Goal: Communication & Community: Ask a question

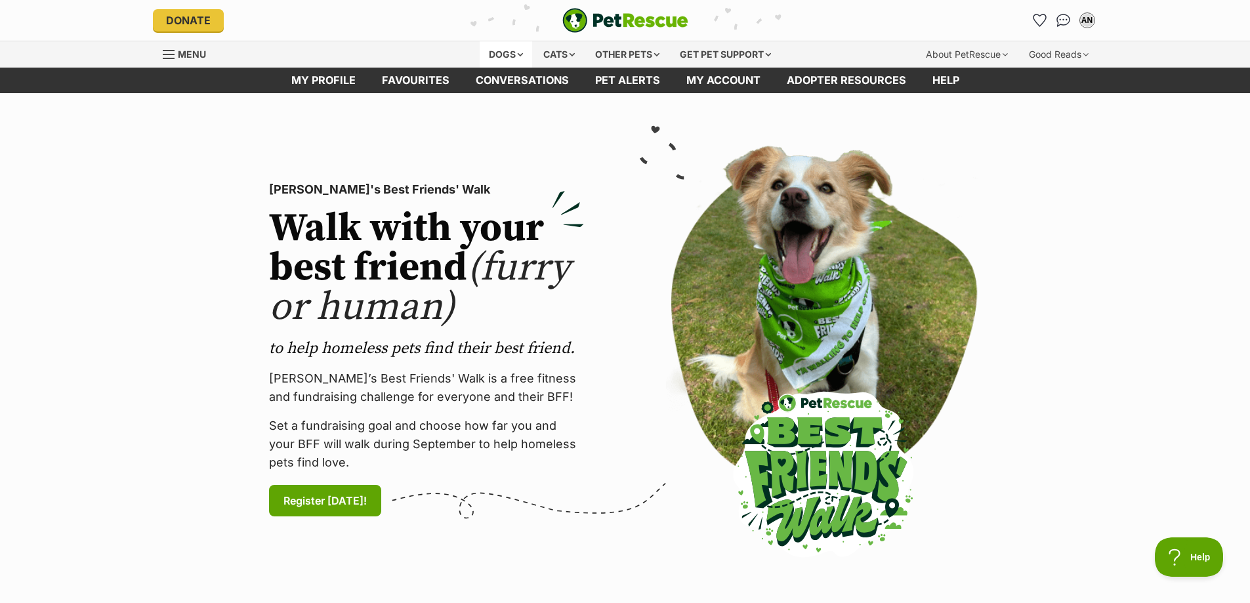
click at [511, 51] on div "Dogs" at bounding box center [506, 54] width 53 height 26
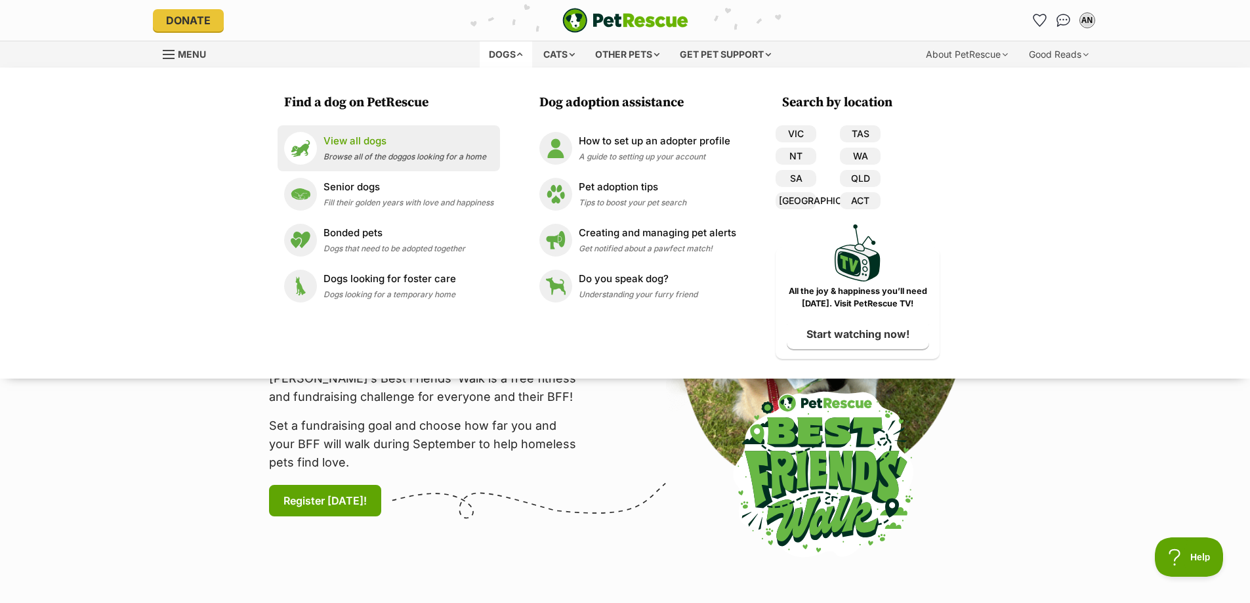
click at [371, 146] on p "View all dogs" at bounding box center [405, 141] width 163 height 15
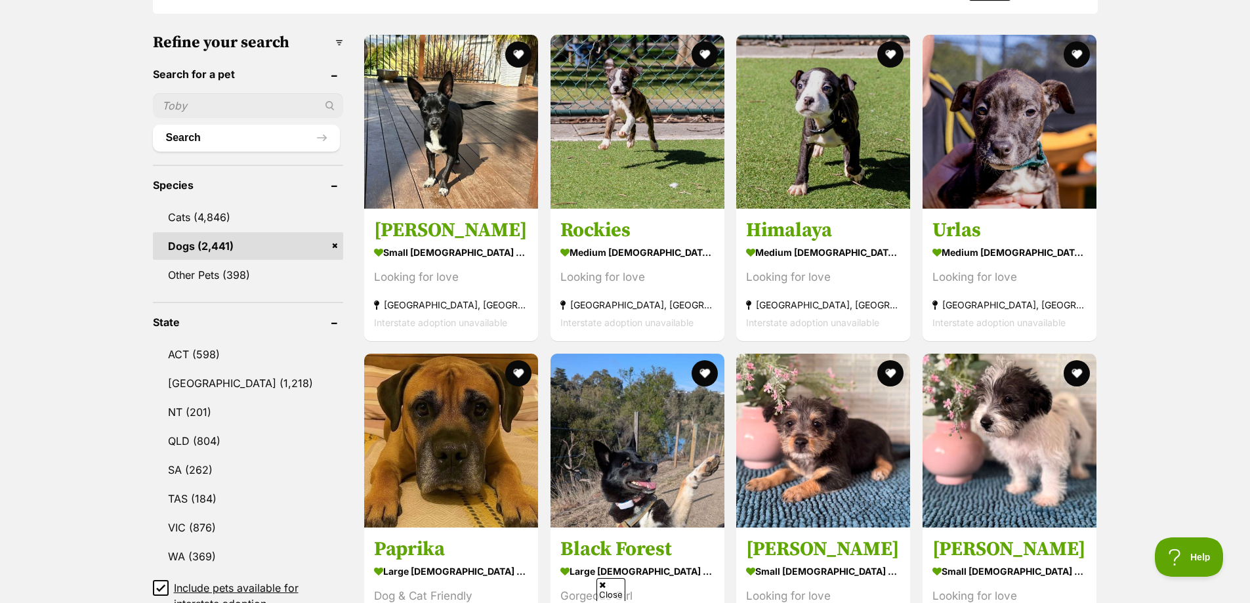
scroll to position [525, 0]
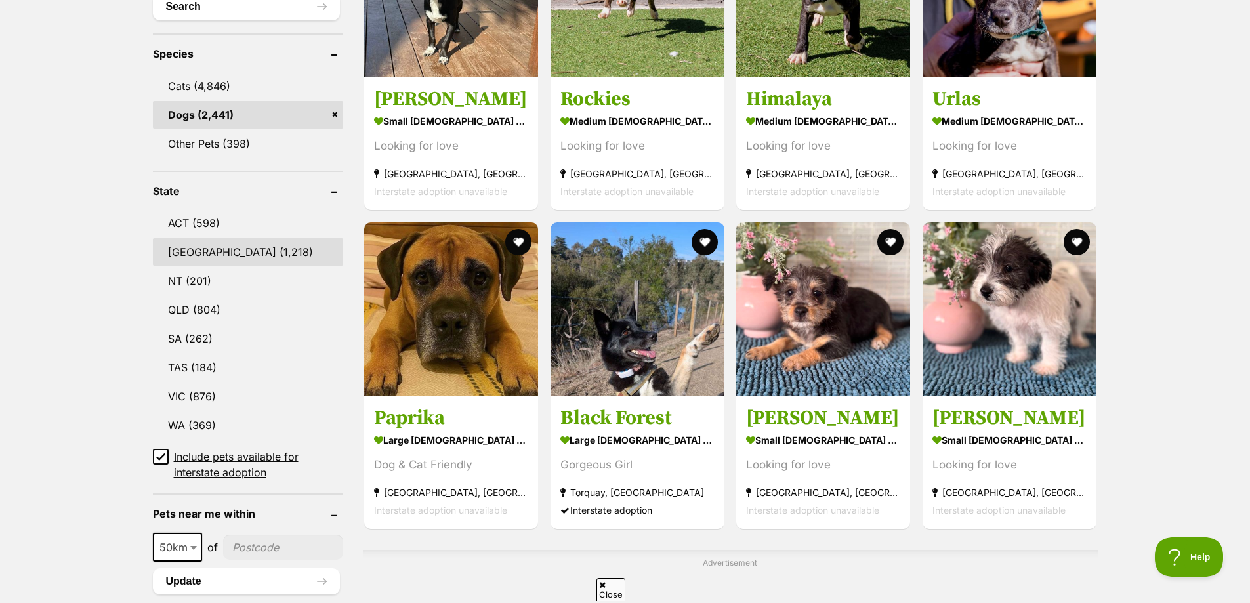
click at [232, 250] on link "[GEOGRAPHIC_DATA] (1,218)" at bounding box center [248, 252] width 191 height 28
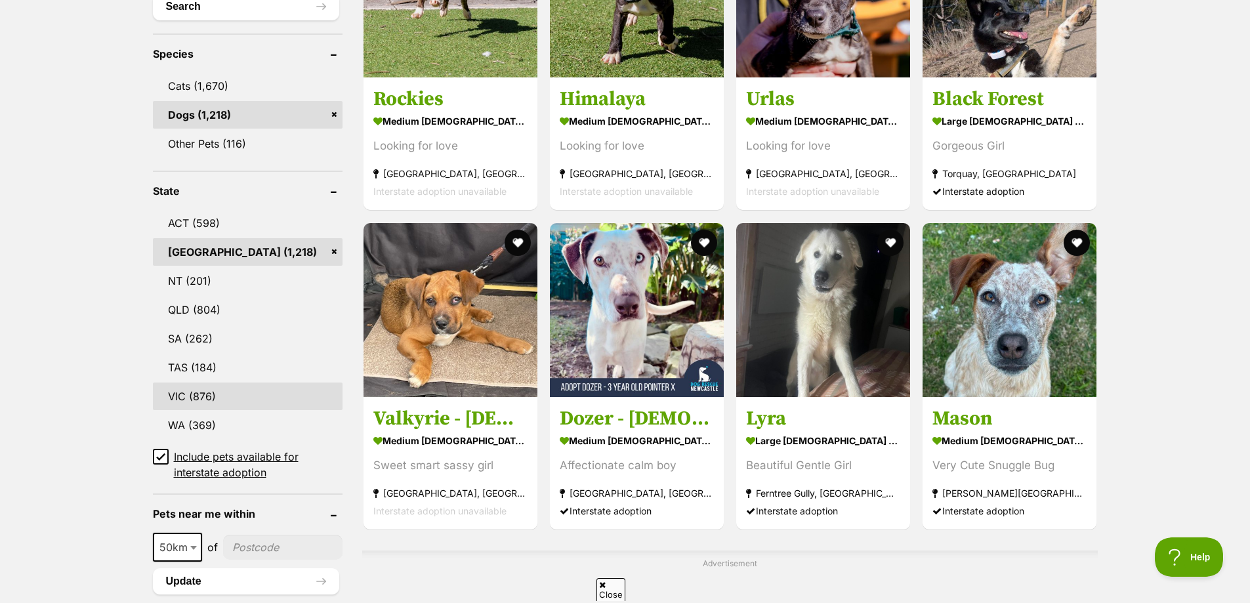
click at [228, 402] on link "VIC (876)" at bounding box center [248, 397] width 190 height 28
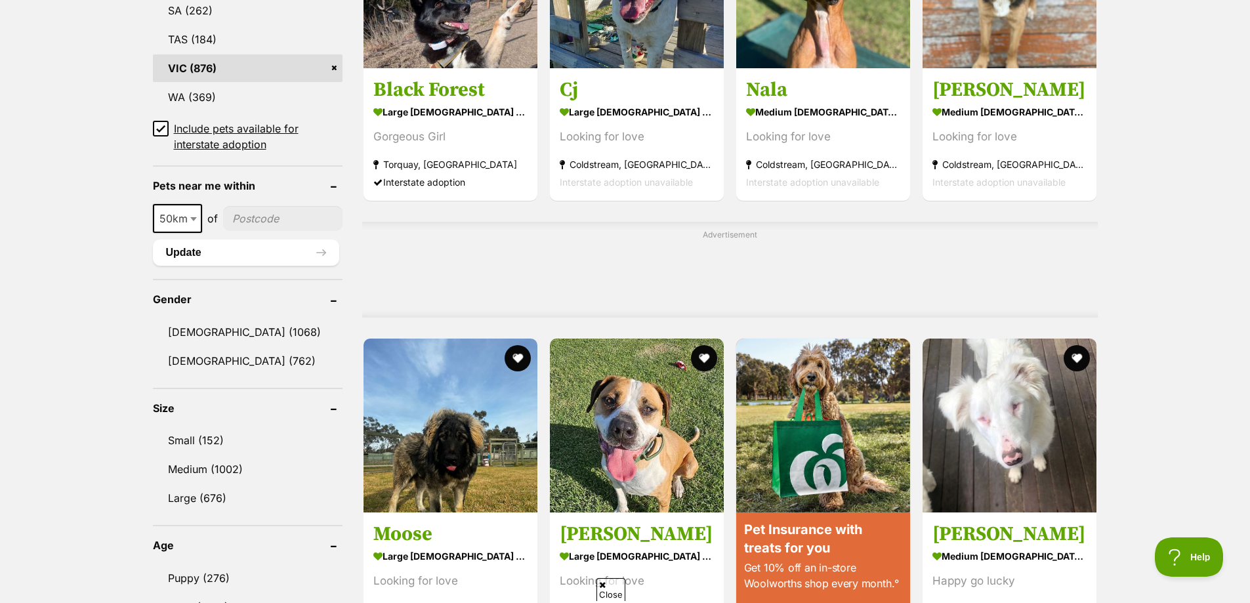
scroll to position [985, 0]
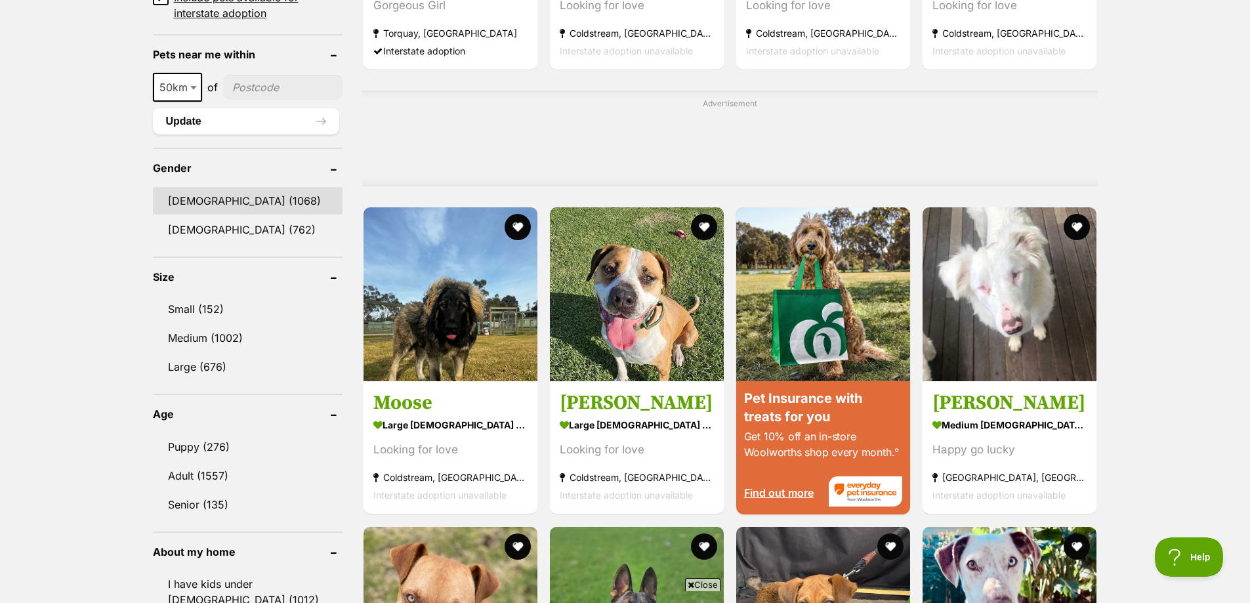
click at [240, 199] on link "Male (1068)" at bounding box center [248, 201] width 190 height 28
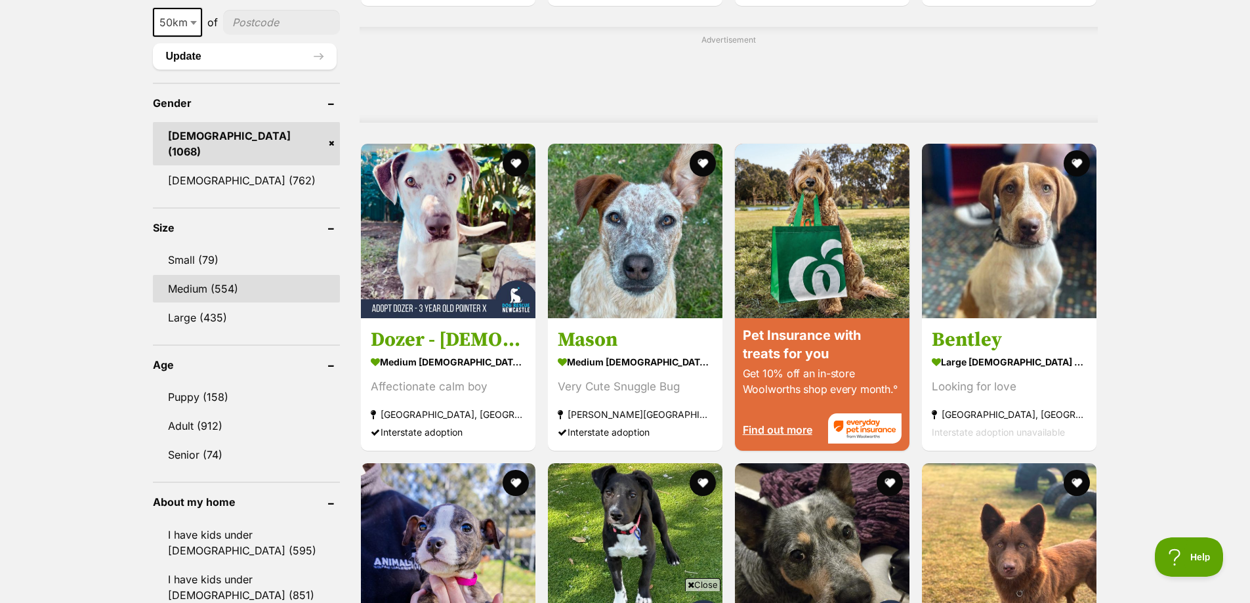
click at [231, 275] on link "Medium (554)" at bounding box center [246, 289] width 187 height 28
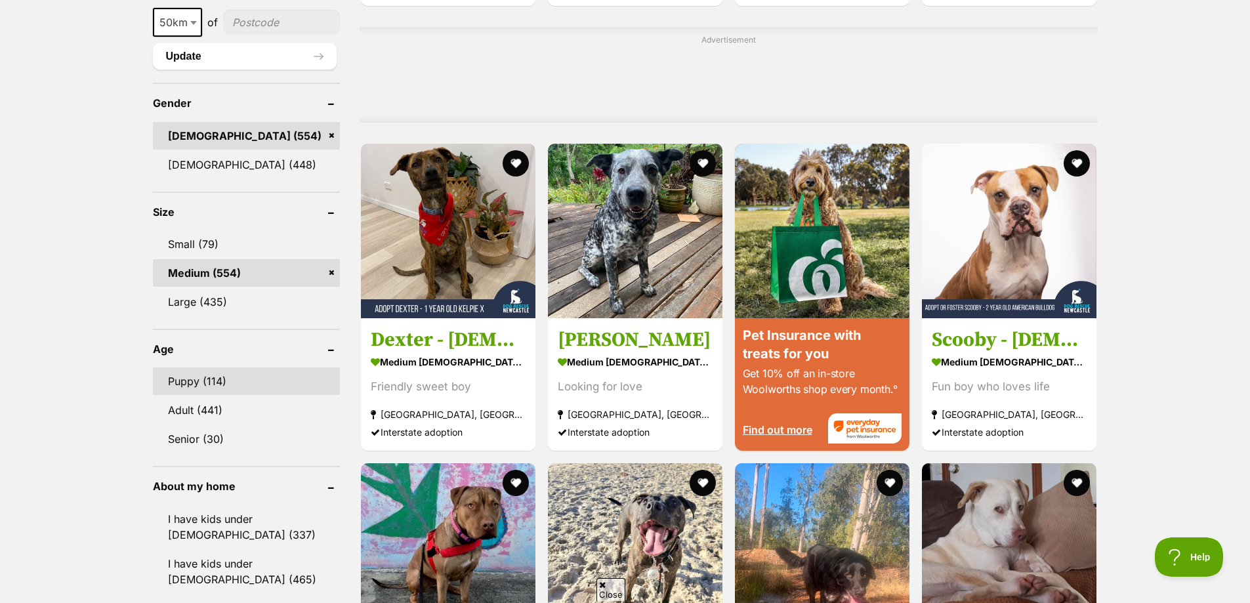
click at [233, 387] on link "Puppy (114)" at bounding box center [246, 382] width 187 height 28
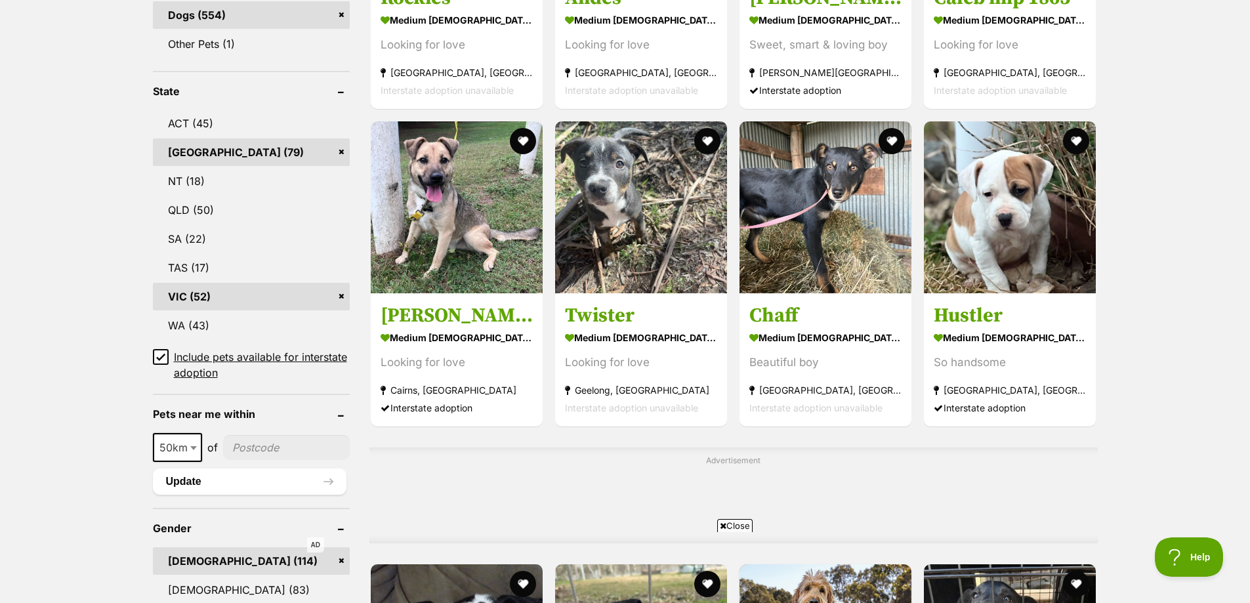
scroll to position [985, 0]
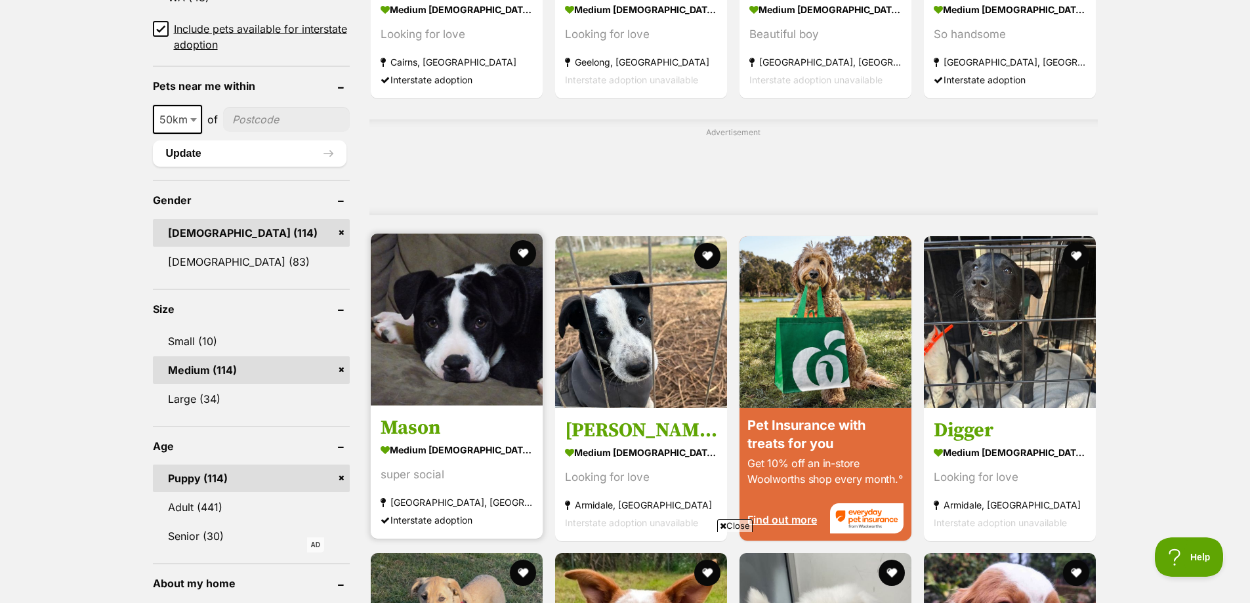
click at [467, 314] on img at bounding box center [457, 320] width 172 height 172
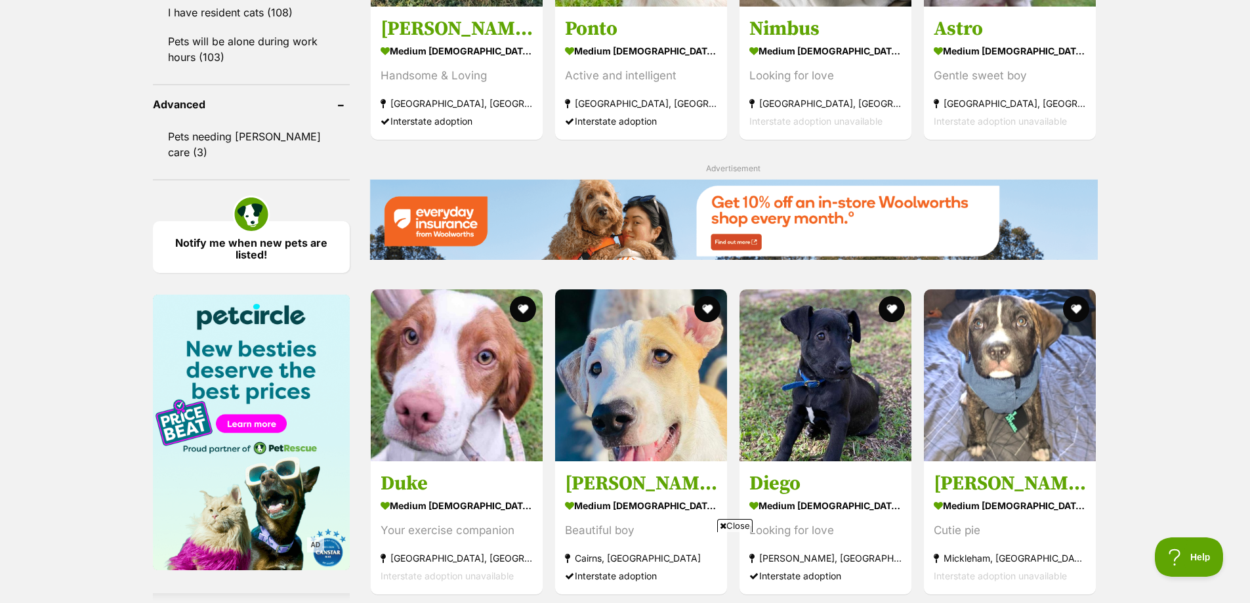
scroll to position [2101, 0]
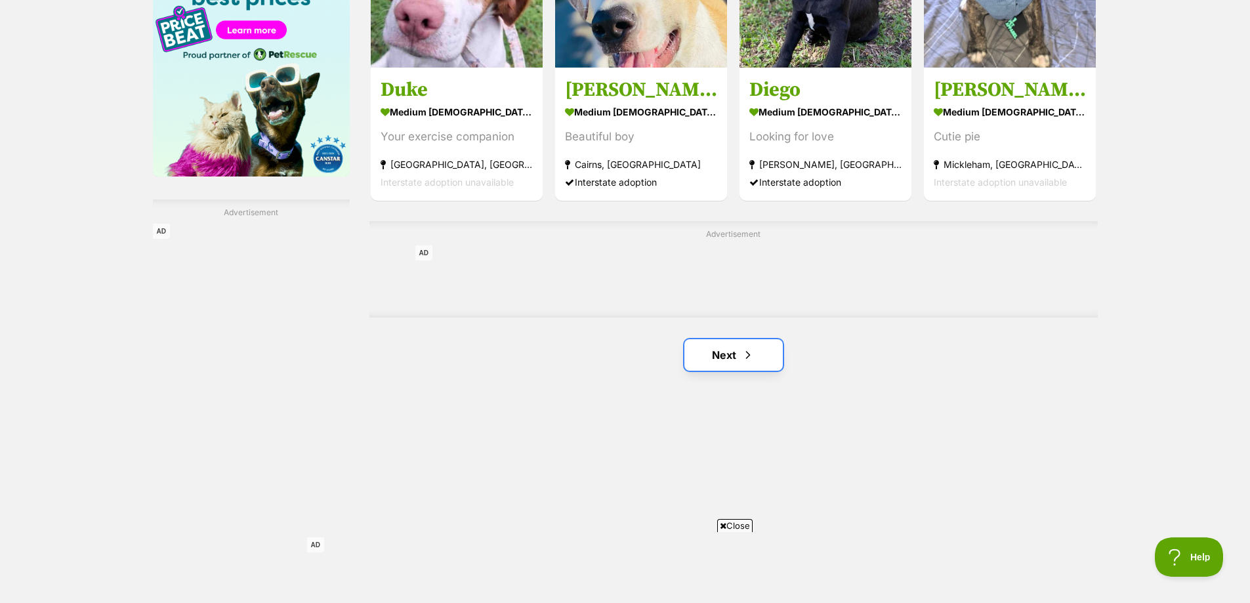
click at [738, 339] on link "Next" at bounding box center [734, 355] width 98 height 32
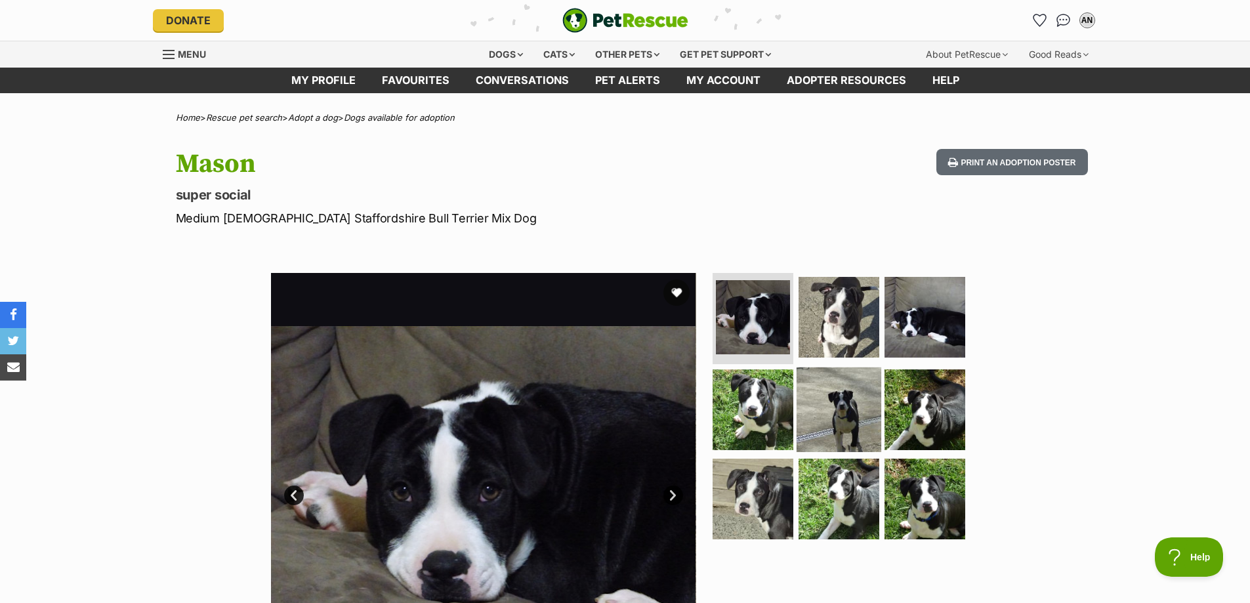
click at [832, 405] on img at bounding box center [839, 410] width 85 height 85
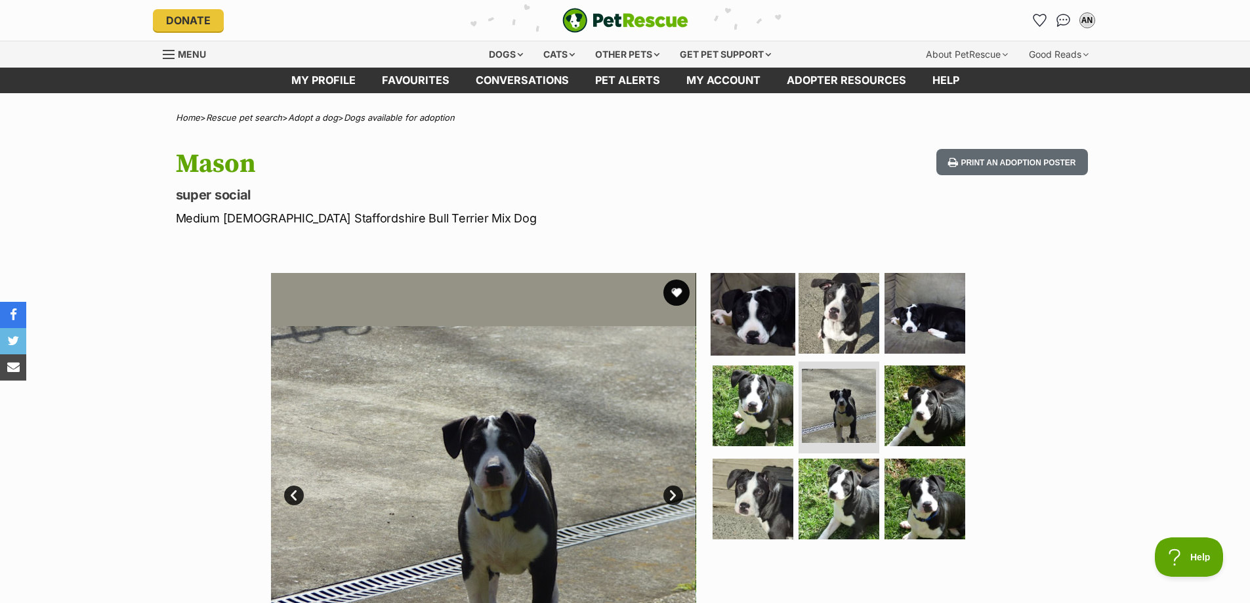
click at [756, 307] on img at bounding box center [753, 312] width 85 height 85
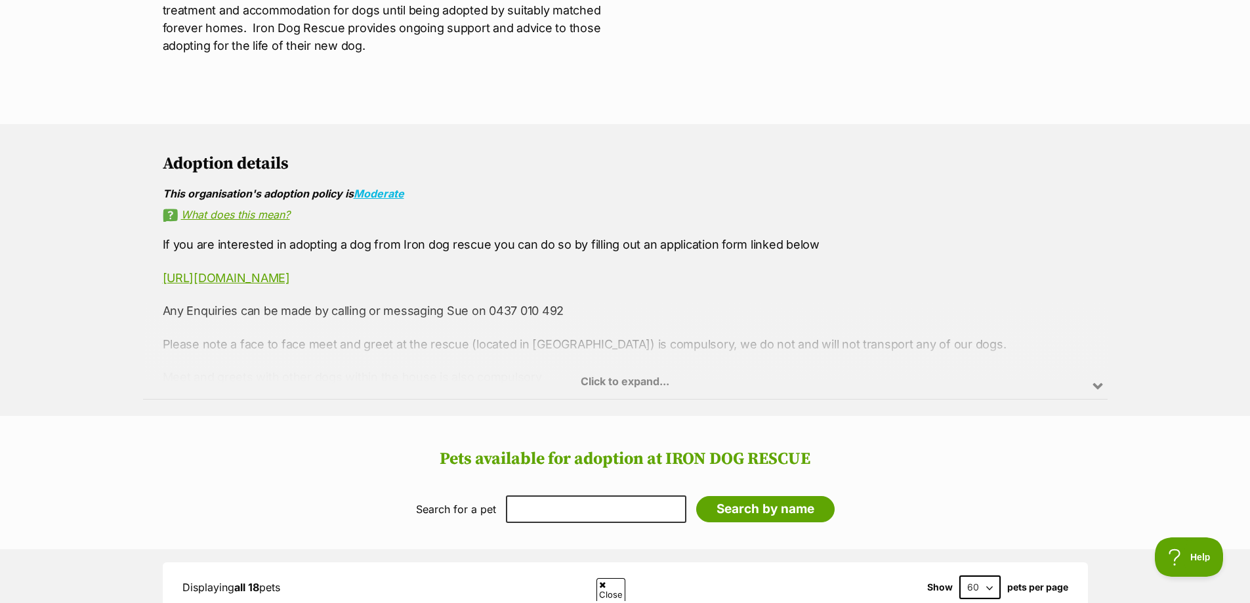
scroll to position [328, 0]
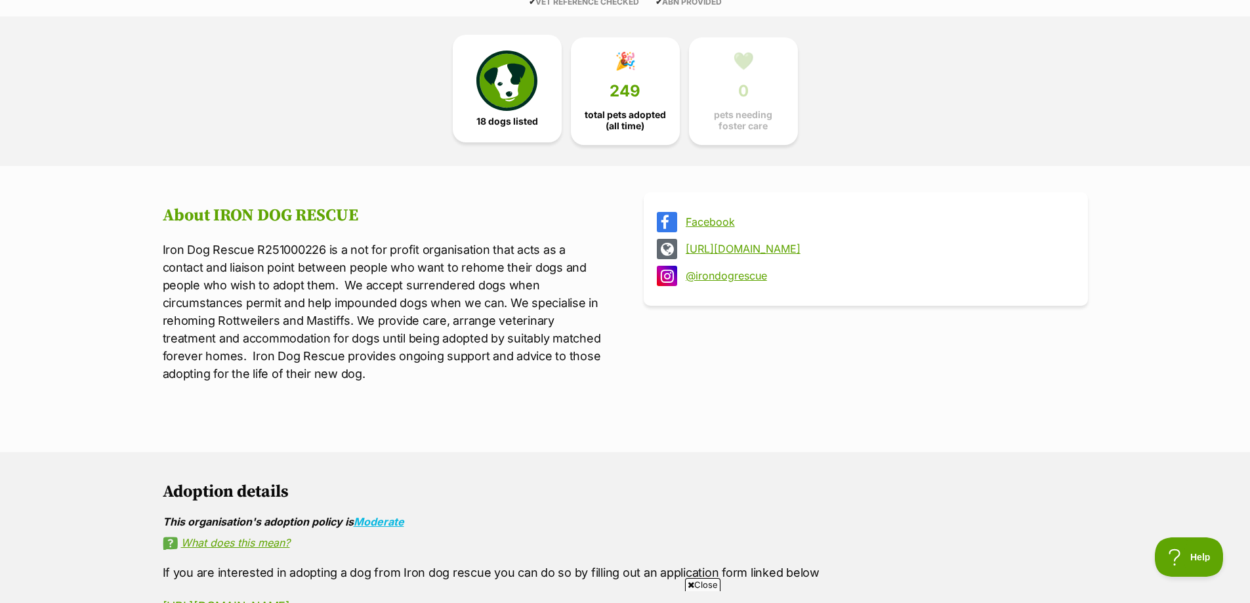
click at [504, 108] on img at bounding box center [507, 81] width 60 height 60
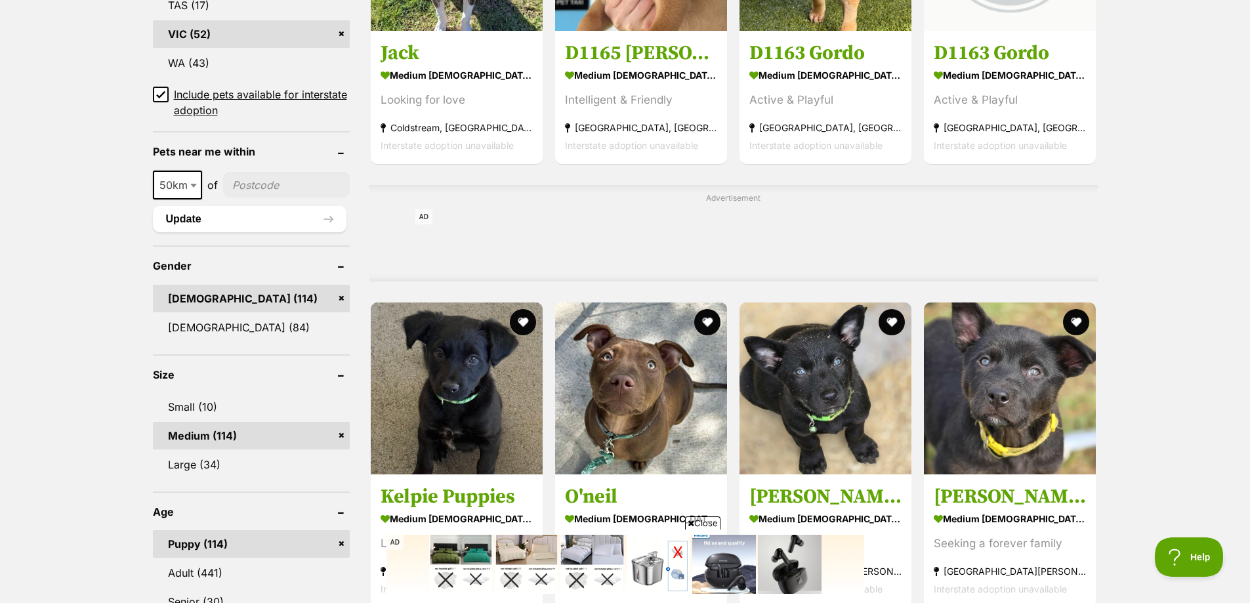
scroll to position [1050, 0]
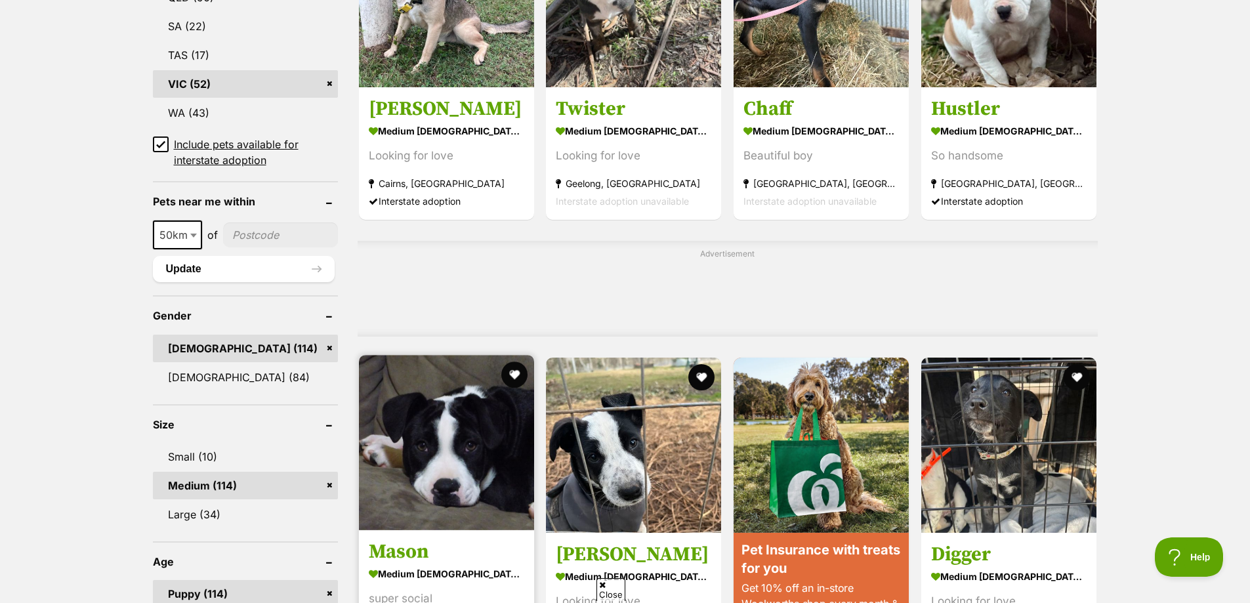
scroll to position [1066, 0]
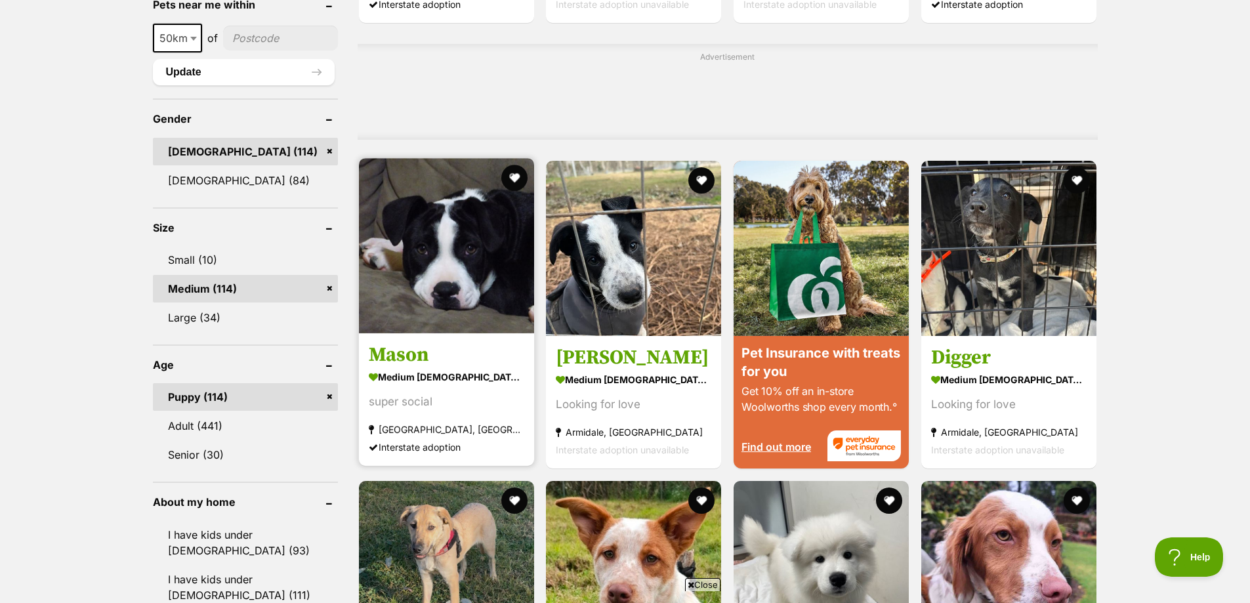
click at [442, 264] on img at bounding box center [446, 245] width 175 height 175
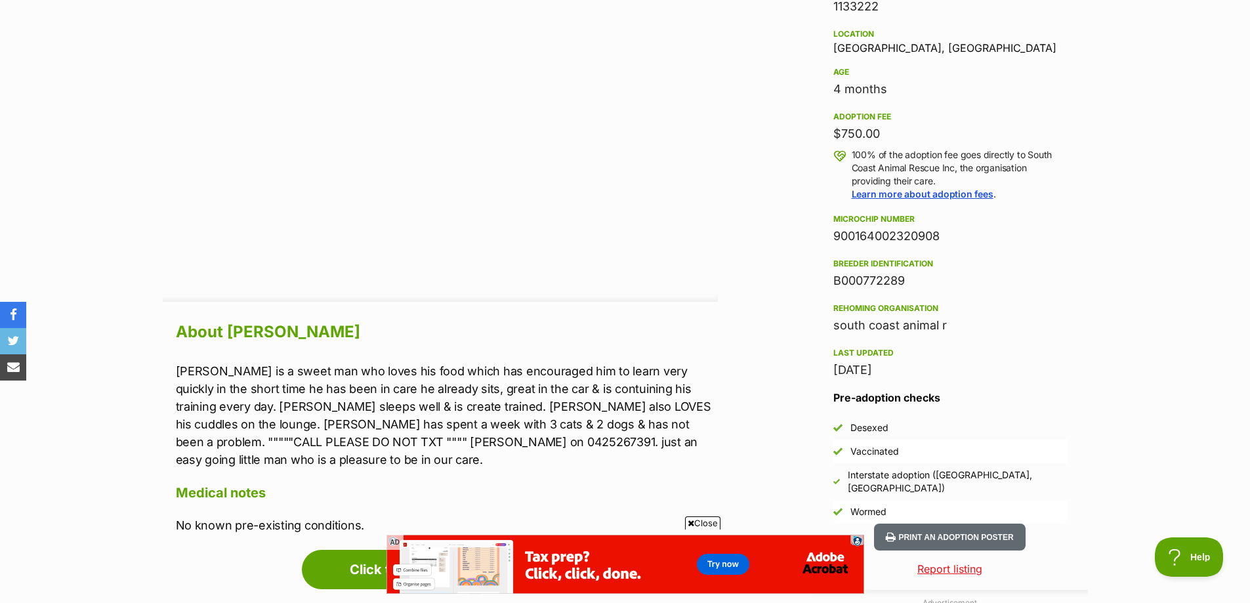
scroll to position [1116, 0]
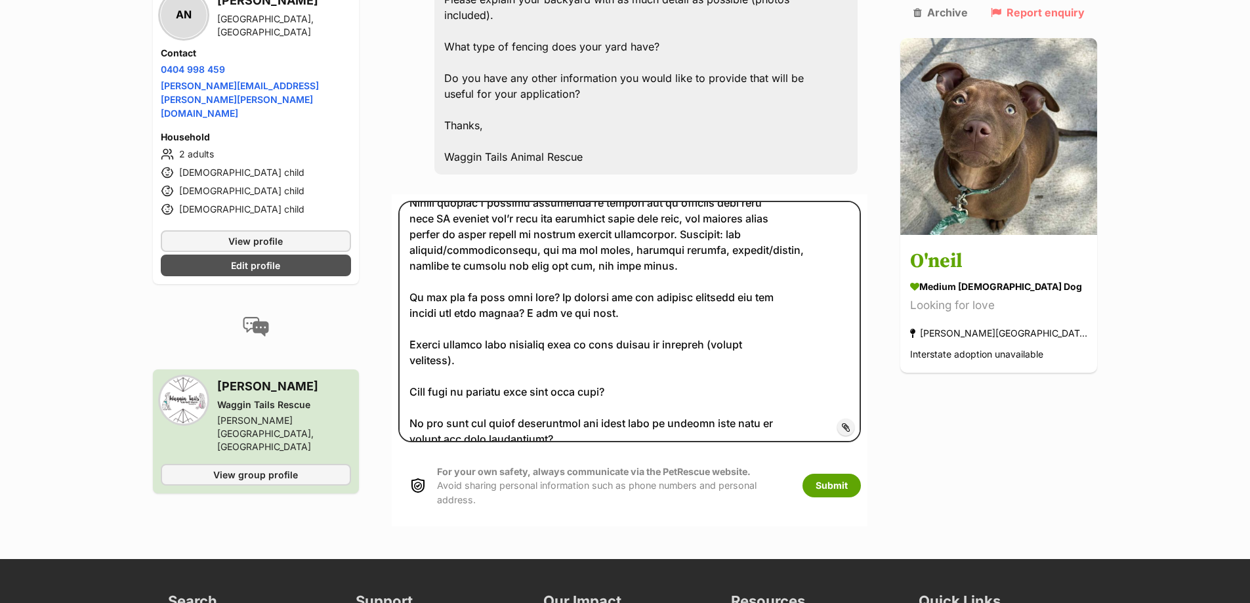
scroll to position [1969, 0]
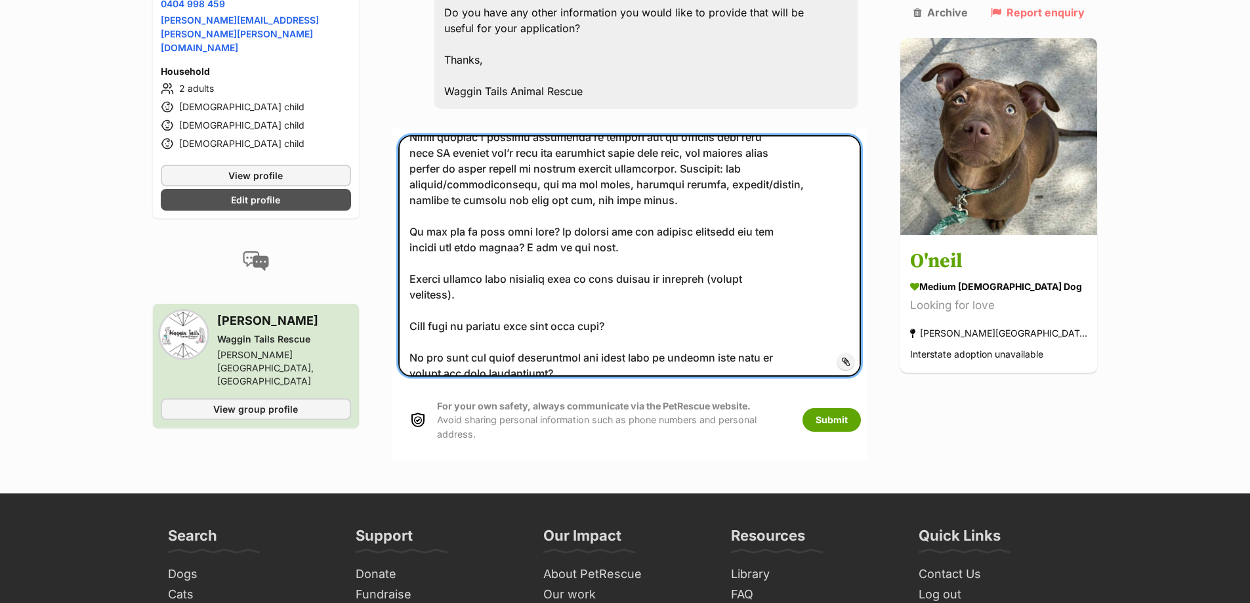
click at [500, 244] on textarea at bounding box center [629, 256] width 463 height 242
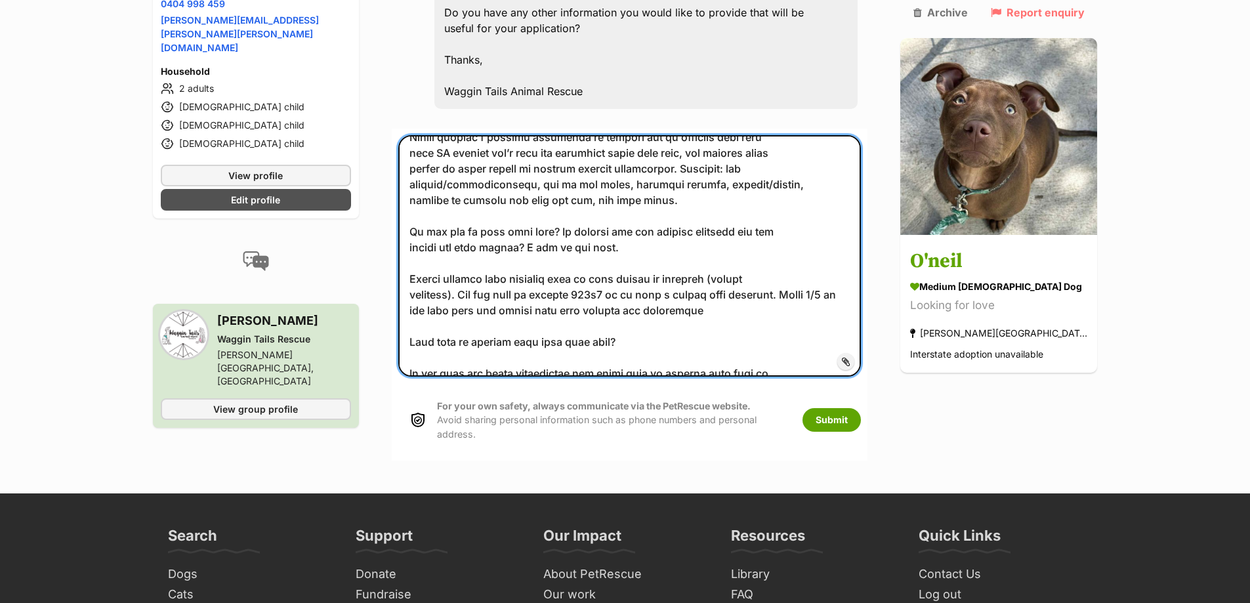
click at [759, 268] on textarea at bounding box center [629, 256] width 463 height 242
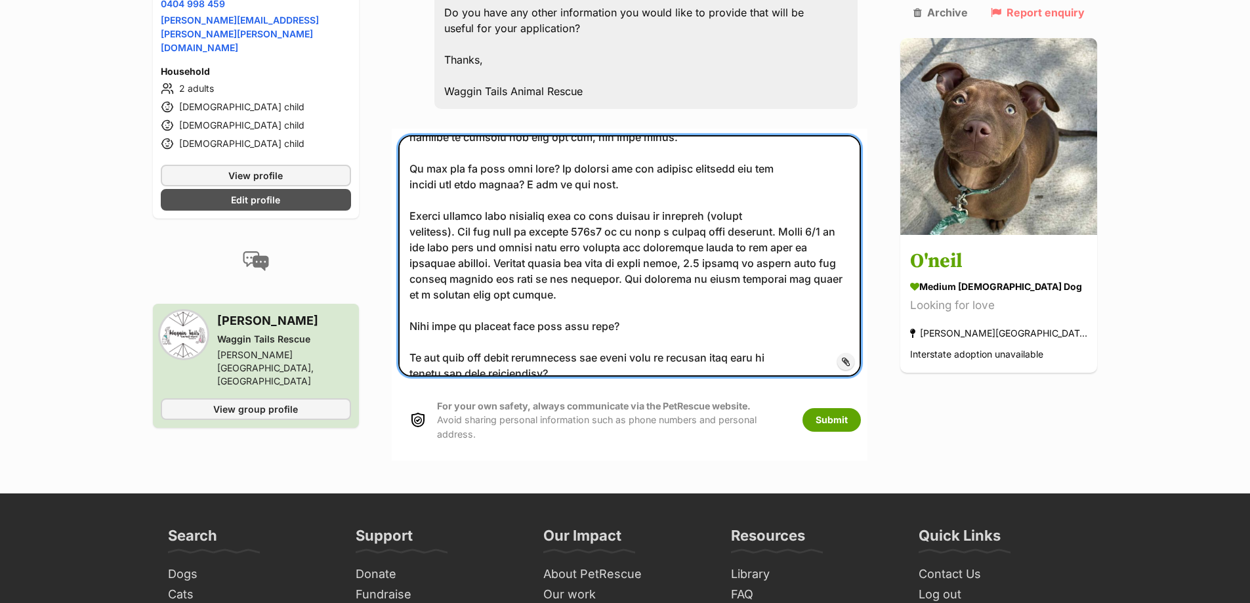
scroll to position [2101, 0]
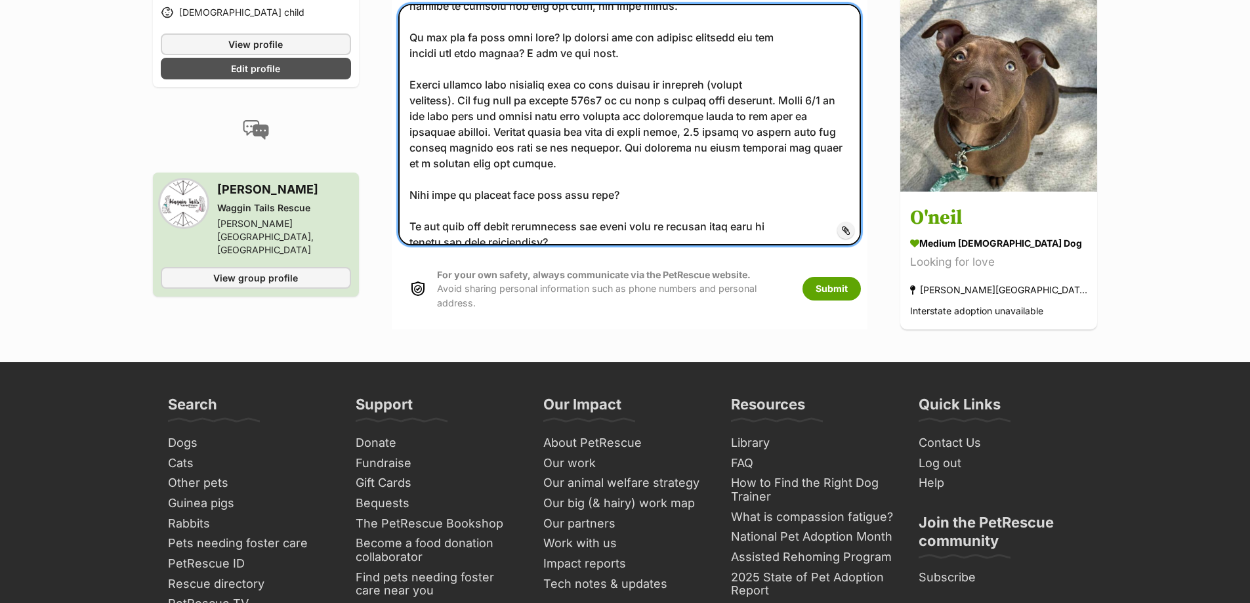
click at [666, 146] on textarea at bounding box center [629, 125] width 463 height 242
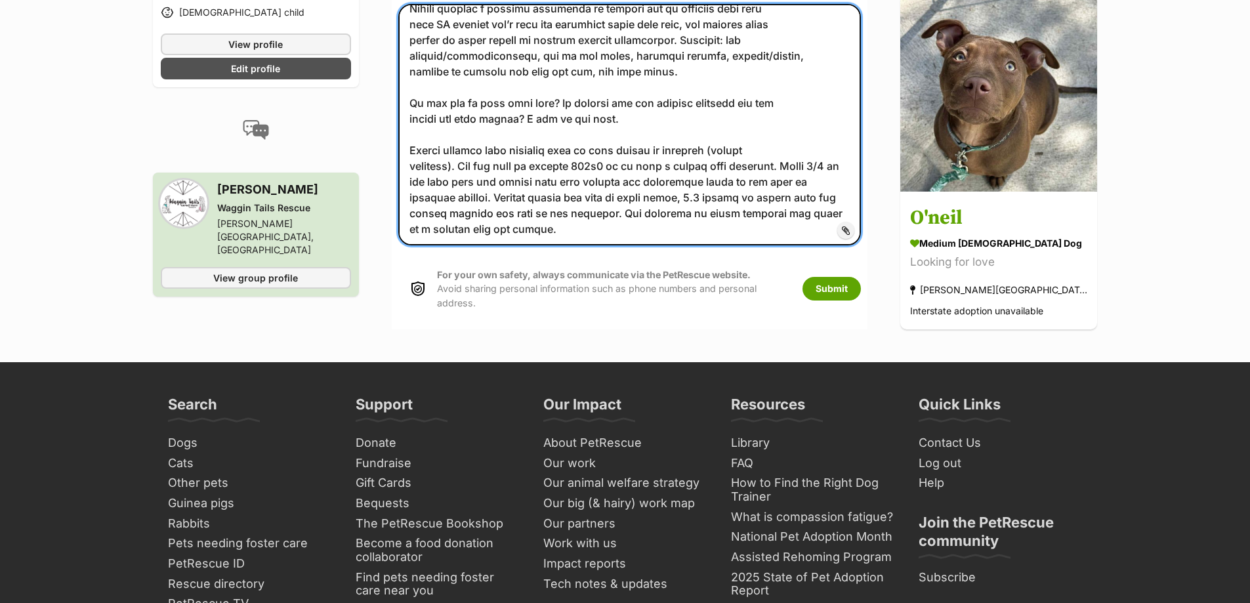
scroll to position [1088, 0]
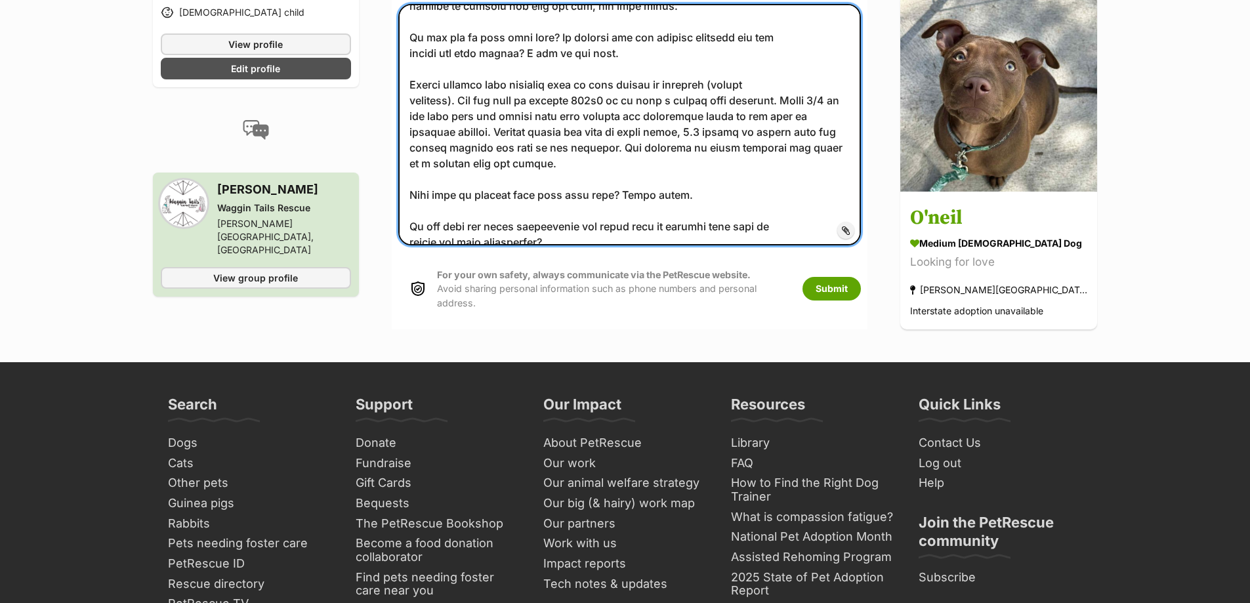
type textarea "Name: [PERSON_NAME] Age: [DEMOGRAPHIC_DATA] Address: [STREET_ADDRESS] Mobile nu…"
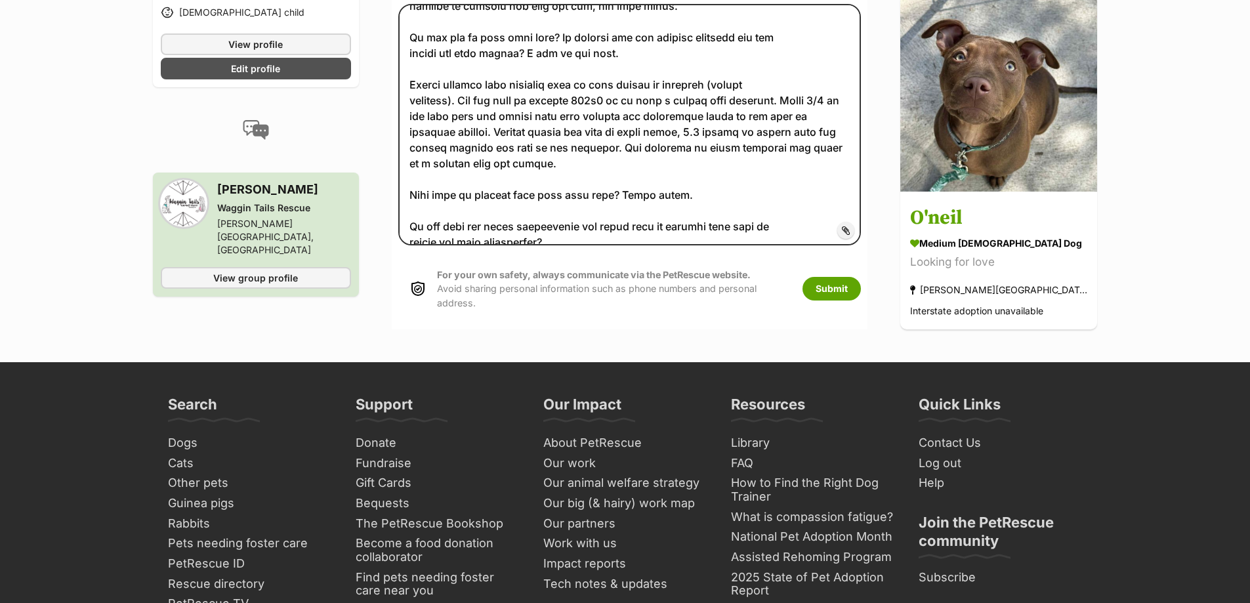
click at [856, 225] on span "Add attachment" at bounding box center [891, 230] width 70 height 11
click at [0, 0] on input "Add attachment" at bounding box center [0, 0] width 0 height 0
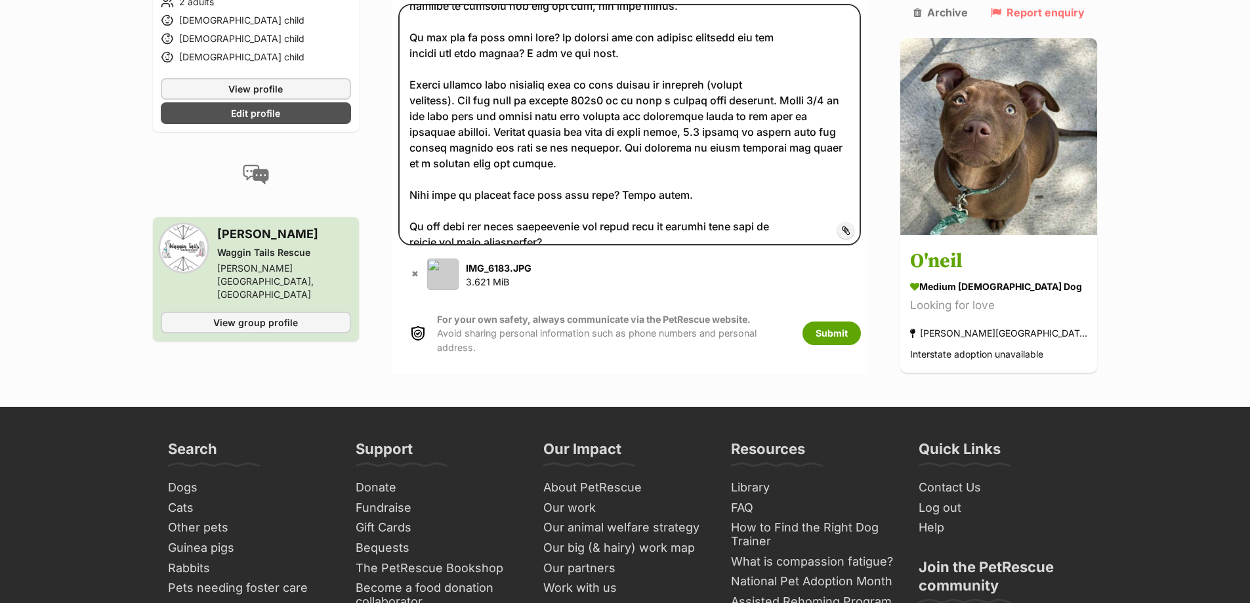
click at [856, 225] on span "Add attachment" at bounding box center [891, 230] width 70 height 11
click at [0, 0] on input "Add attachment" at bounding box center [0, 0] width 0 height 0
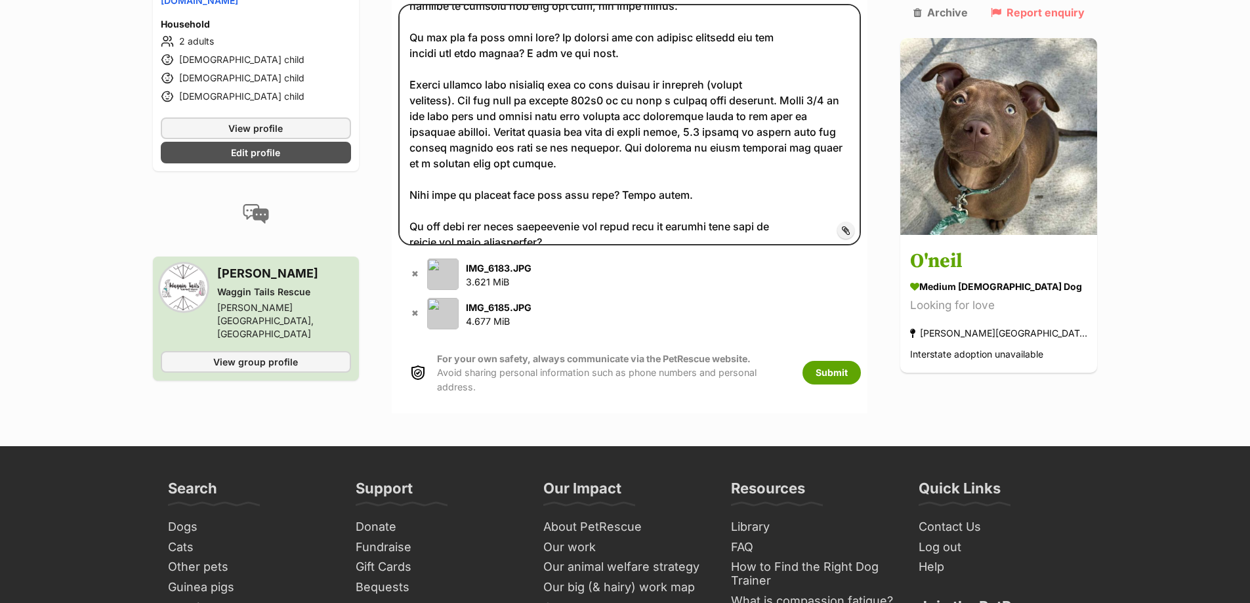
click at [856, 225] on span "Add attachment" at bounding box center [891, 230] width 70 height 11
click at [0, 0] on input "Add attachment" at bounding box center [0, 0] width 0 height 0
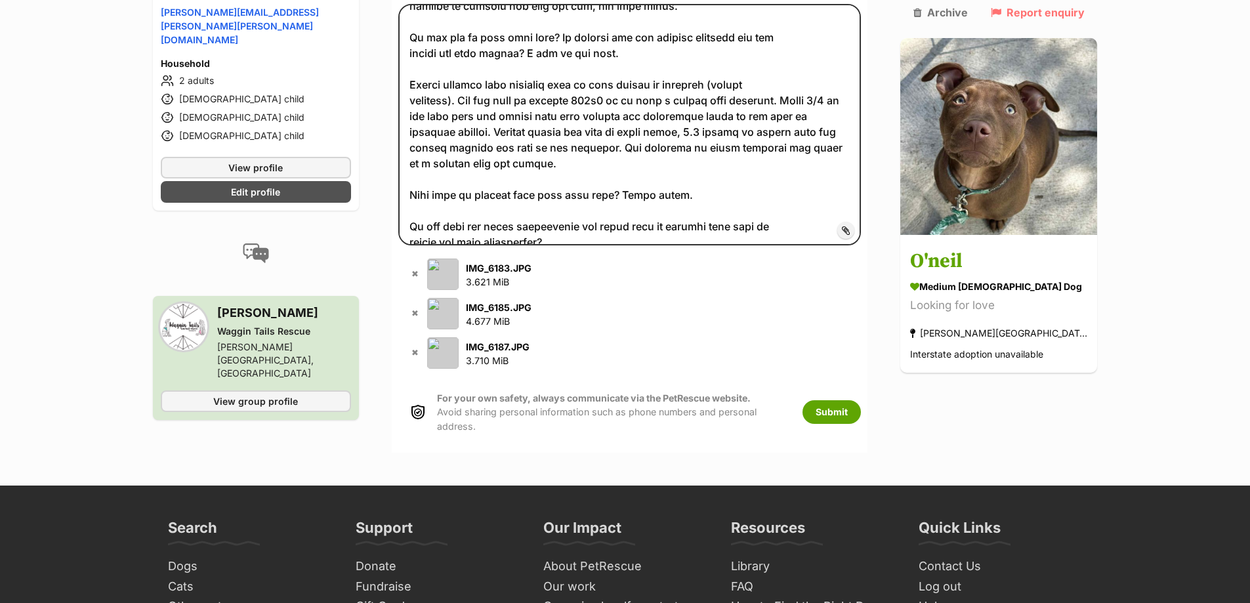
click at [856, 225] on span "Add attachment" at bounding box center [891, 230] width 70 height 11
click at [0, 0] on input "Add attachment" at bounding box center [0, 0] width 0 height 0
click at [422, 346] on button "✖" at bounding box center [415, 353] width 14 height 14
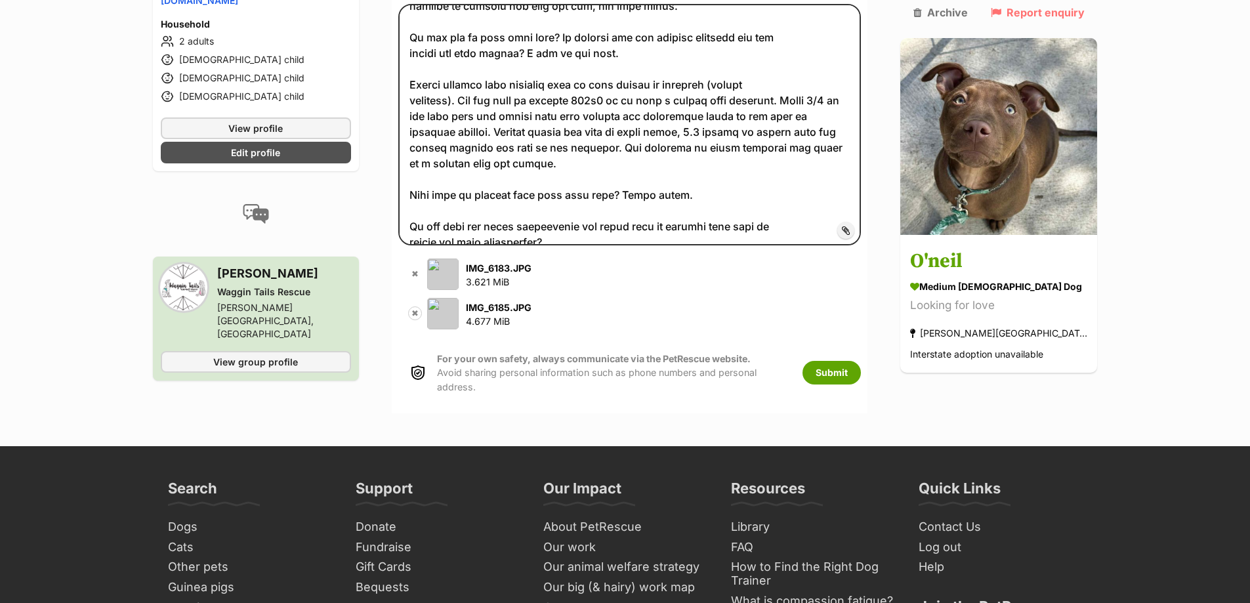
click at [422, 307] on button "✖" at bounding box center [415, 314] width 14 height 14
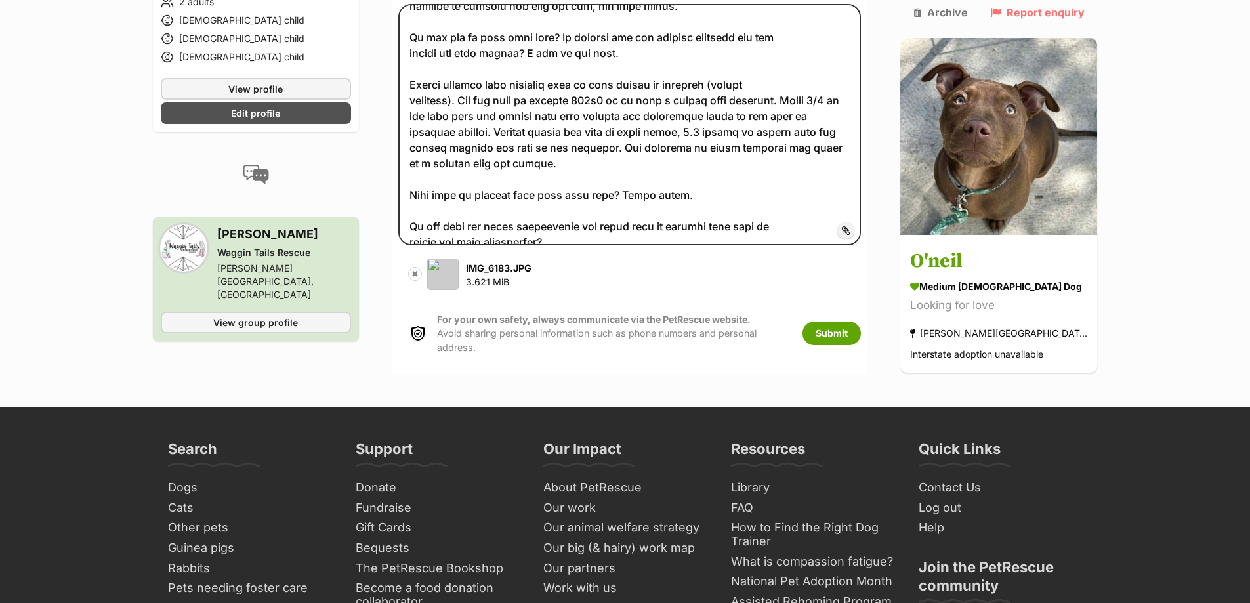
click at [422, 267] on button "✖" at bounding box center [415, 274] width 14 height 14
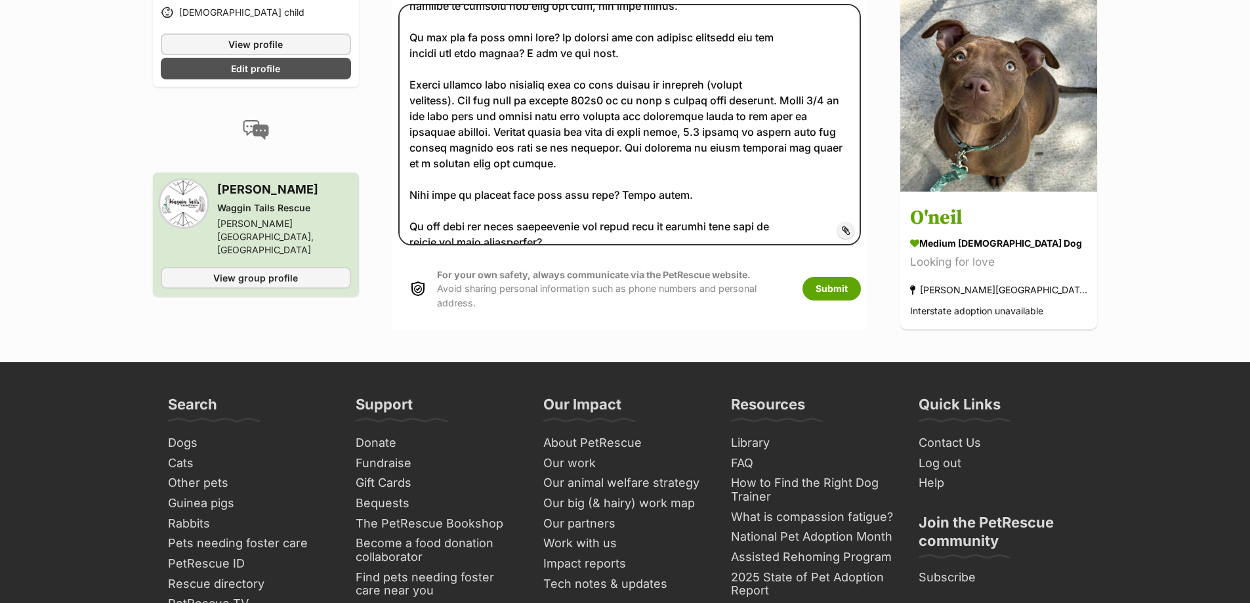
scroll to position [957, 0]
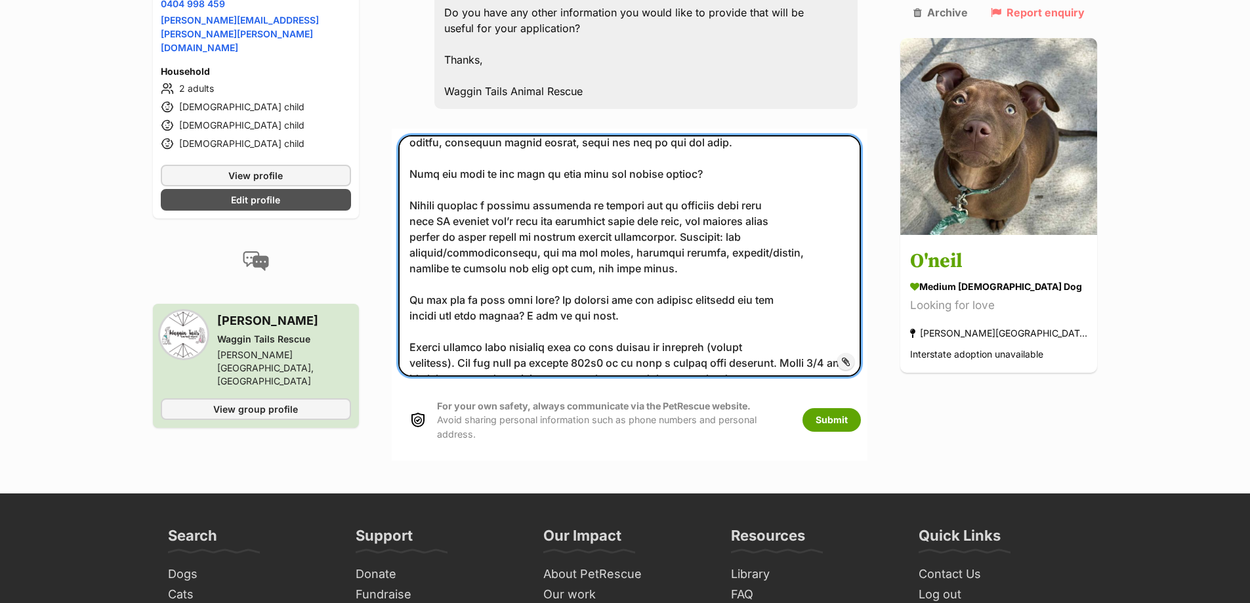
click at [559, 226] on textarea at bounding box center [629, 256] width 463 height 242
